Goal: Information Seeking & Learning: Understand process/instructions

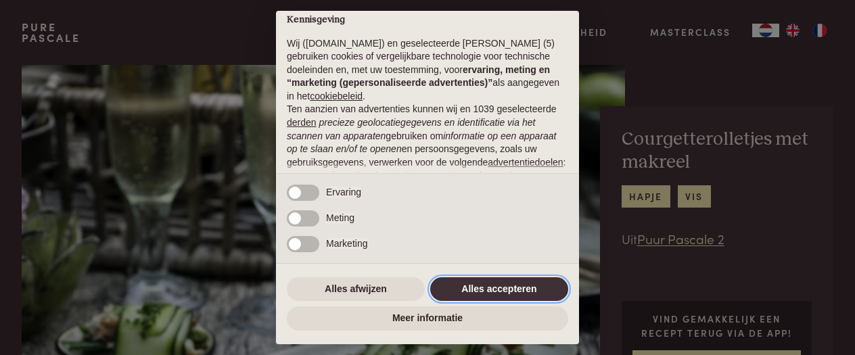
click at [474, 291] on button "Alles accepteren" at bounding box center [499, 289] width 138 height 24
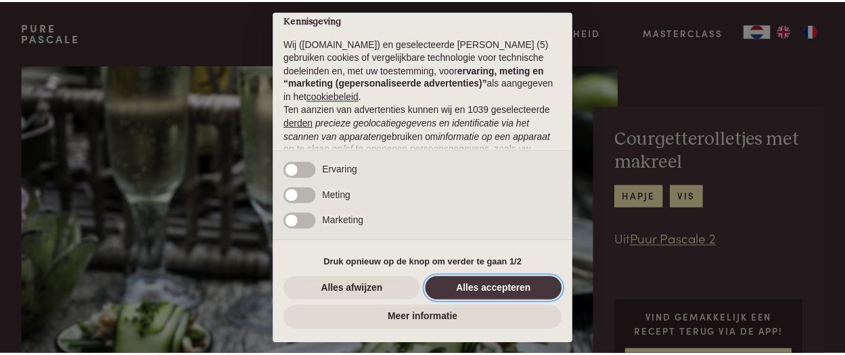
scroll to position [189, 0]
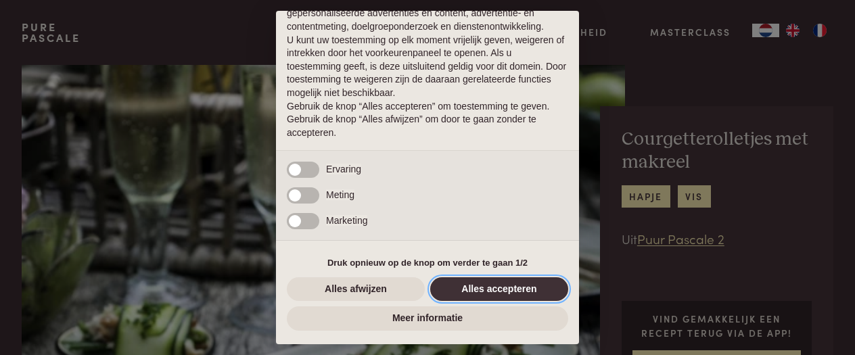
click at [502, 288] on button "Alles accepteren" at bounding box center [499, 289] width 138 height 24
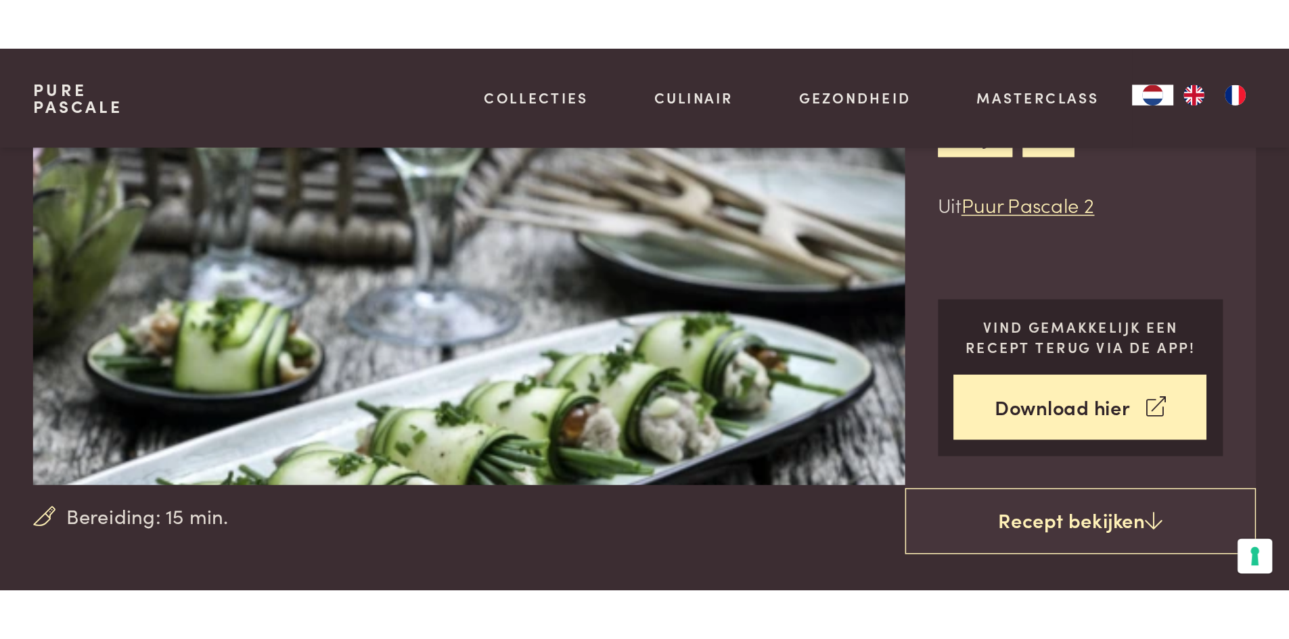
scroll to position [136, 0]
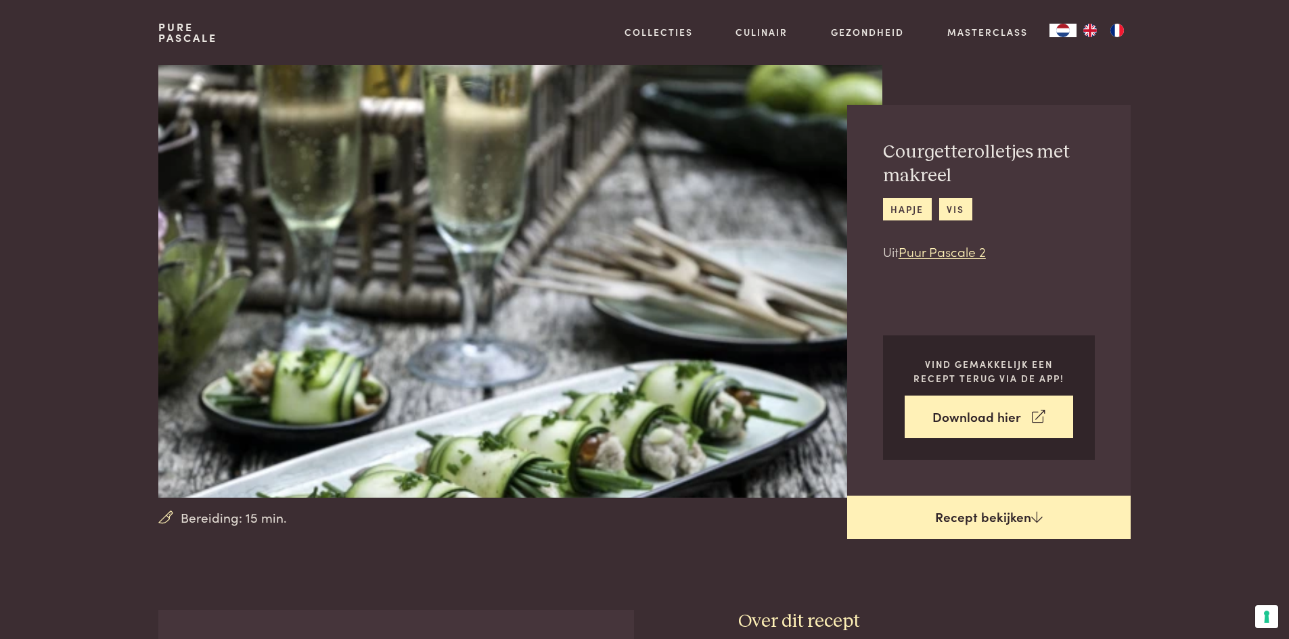
click at [844, 355] on link "Recept bekijken" at bounding box center [989, 517] width 284 height 43
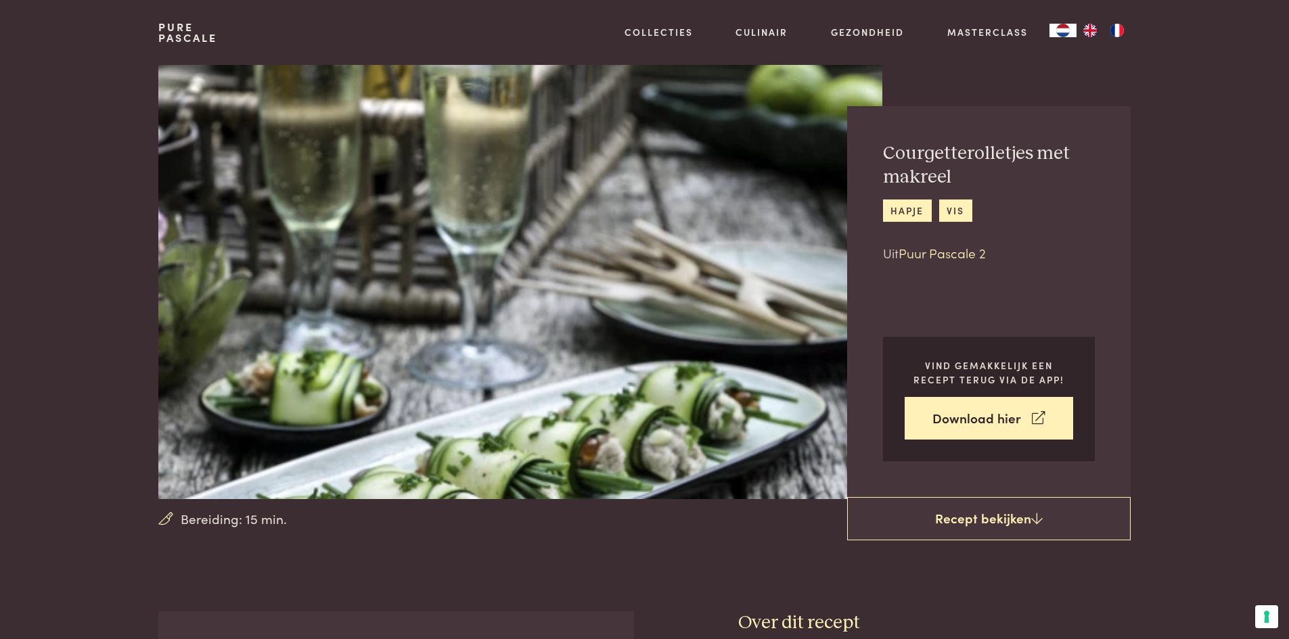
click at [844, 252] on link "Puur Pascale 2" at bounding box center [942, 253] width 87 height 18
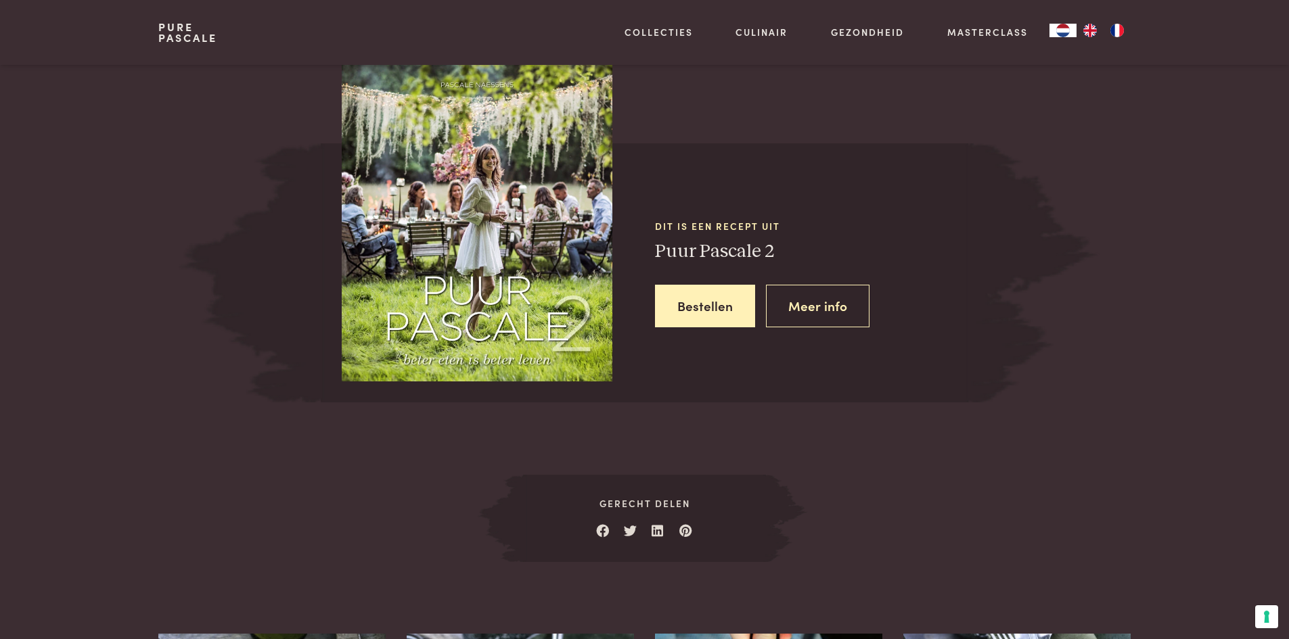
scroll to position [1216, 0]
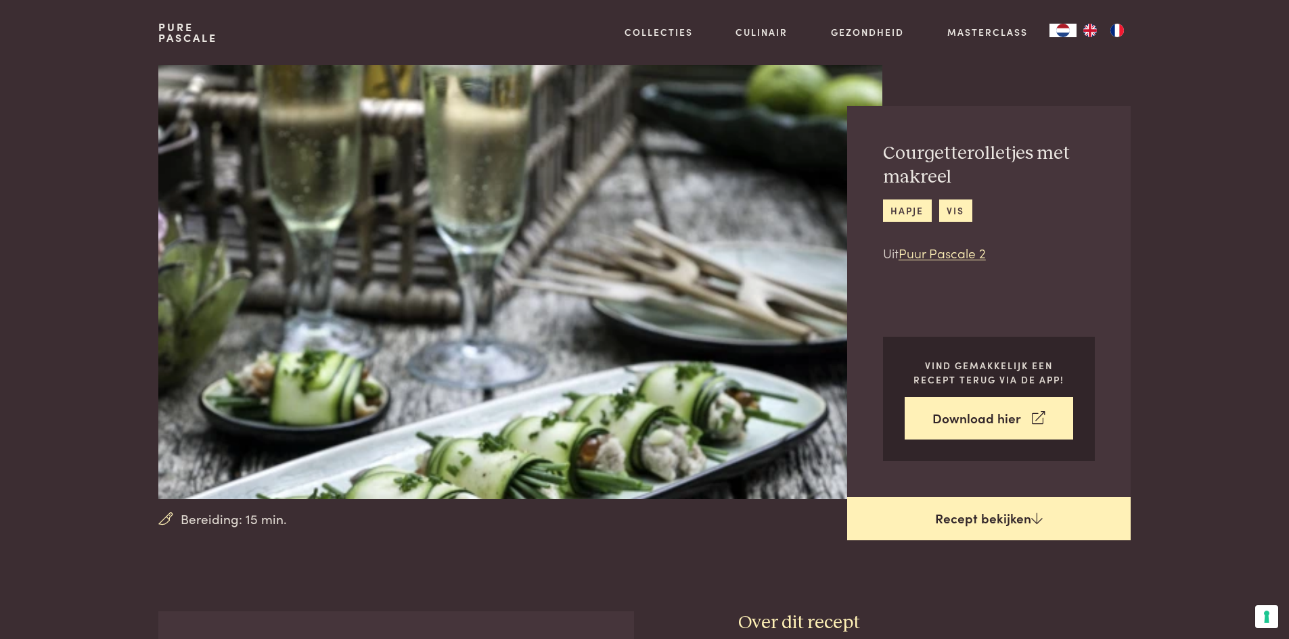
click at [844, 355] on link "Recept bekijken" at bounding box center [989, 518] width 284 height 43
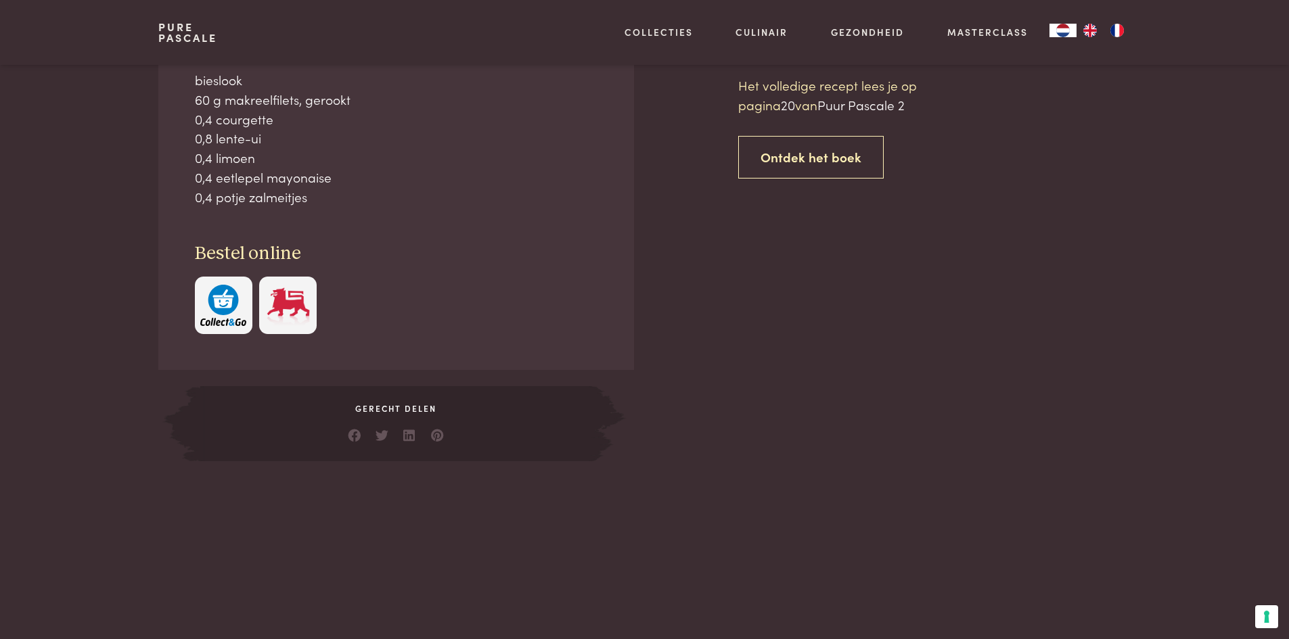
scroll to position [612, 0]
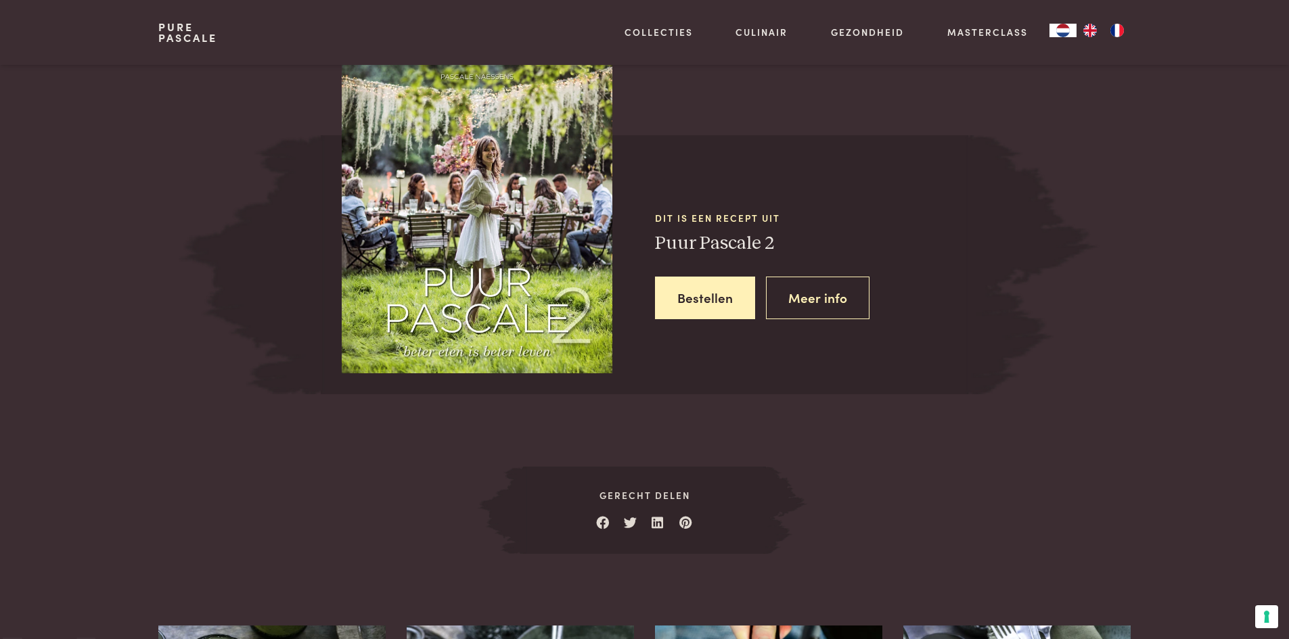
scroll to position [612, 0]
